Goal: Transaction & Acquisition: Purchase product/service

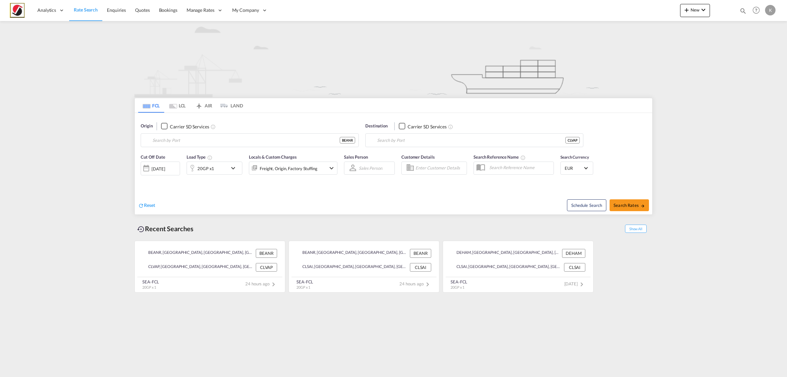
type input "[GEOGRAPHIC_DATA], BEANR"
type input "Valparaiso, CLVAP"
click at [186, 143] on input "[GEOGRAPHIC_DATA], BEANR" at bounding box center [254, 140] width 203 height 10
click at [193, 161] on div "Ennore India INENR" at bounding box center [203, 159] width 125 height 20
type input "Ennore, INENR"
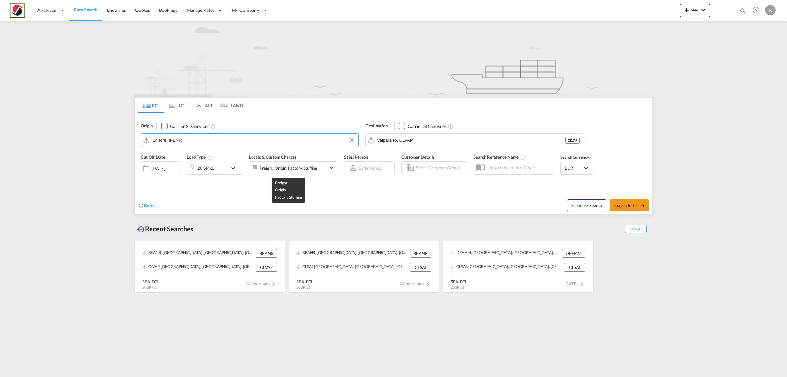
click at [294, 171] on div "Freight, Origin, Factory Stuffing" at bounding box center [289, 167] width 58 height 9
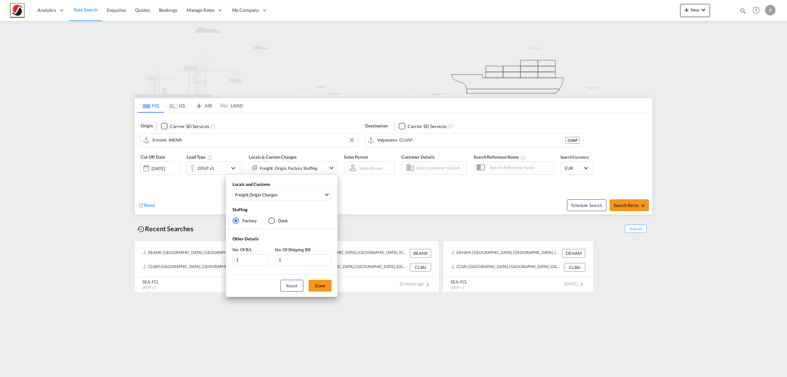
click at [284, 200] on div "Locals and Customs Freight , Origin Charges Clear All Select All Freight Origin…" at bounding box center [282, 192] width 112 height 22
click at [281, 196] on span "Freight , Origin Charges" at bounding box center [279, 195] width 89 height 6
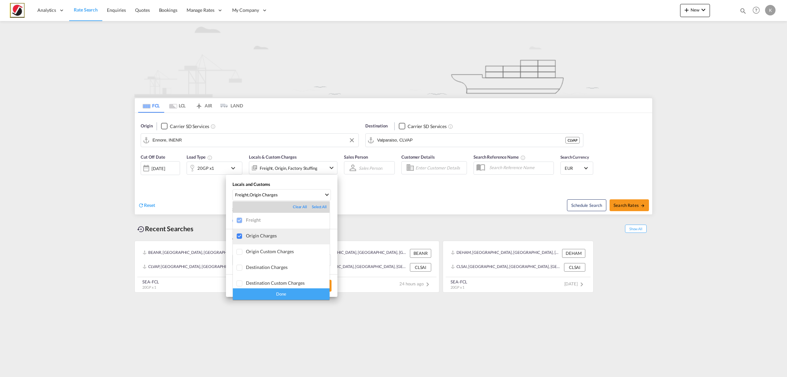
click at [266, 236] on div "Origin Charges" at bounding box center [288, 236] width 84 height 6
click at [274, 292] on div "Done" at bounding box center [281, 293] width 97 height 11
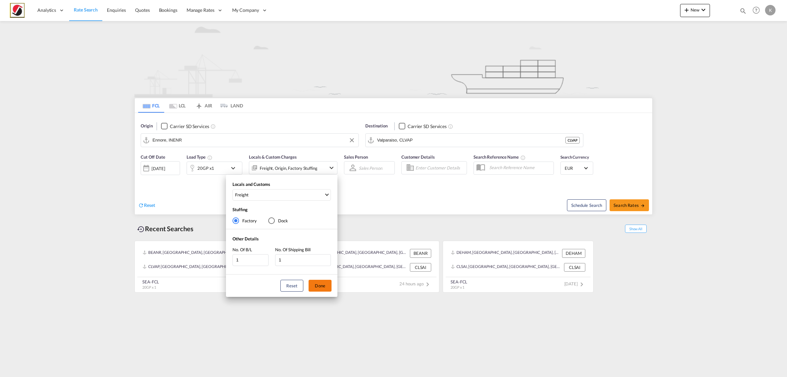
click at [328, 284] on button "Done" at bounding box center [320, 285] width 23 height 12
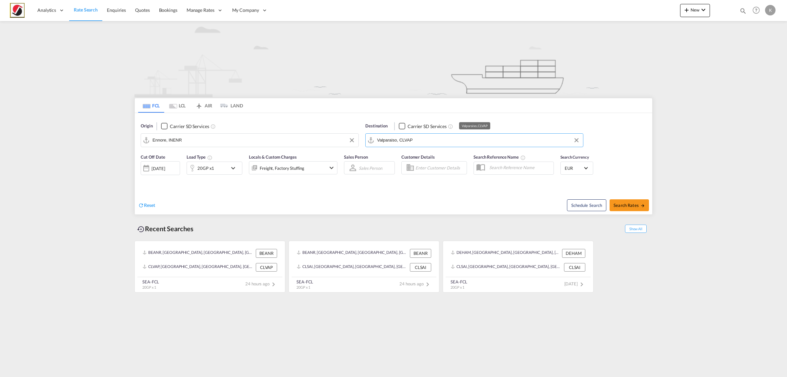
click at [441, 142] on input "Valparaiso, CLVAP" at bounding box center [478, 140] width 203 height 10
click at [423, 178] on div "[PERSON_NAME] dam [GEOGRAPHIC_DATA] NLRTM" at bounding box center [428, 188] width 125 height 20
type input "[GEOGRAPHIC_DATA], NLRTM"
click at [642, 205] on md-icon "icon-arrow-right" at bounding box center [643, 205] width 5 height 5
type input "INENR to NLRTM / [DATE]"
